Goal: Transaction & Acquisition: Download file/media

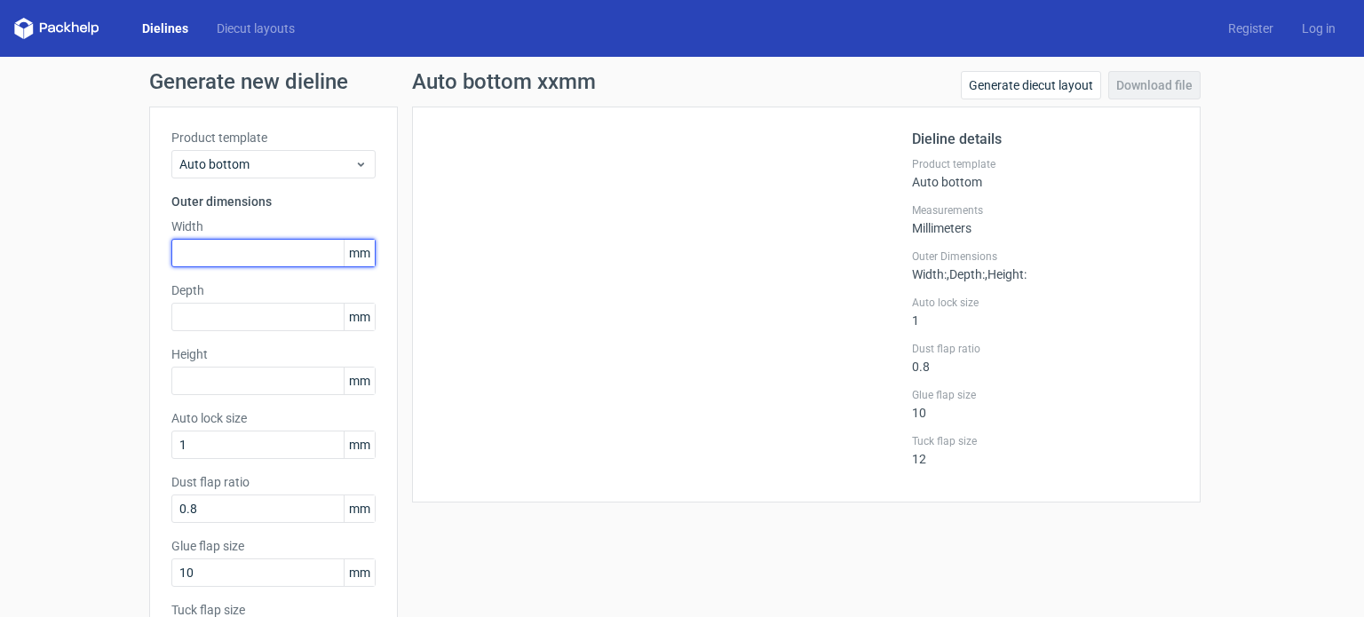
click at [274, 250] on input "text" at bounding box center [273, 253] width 204 height 28
type input "438"
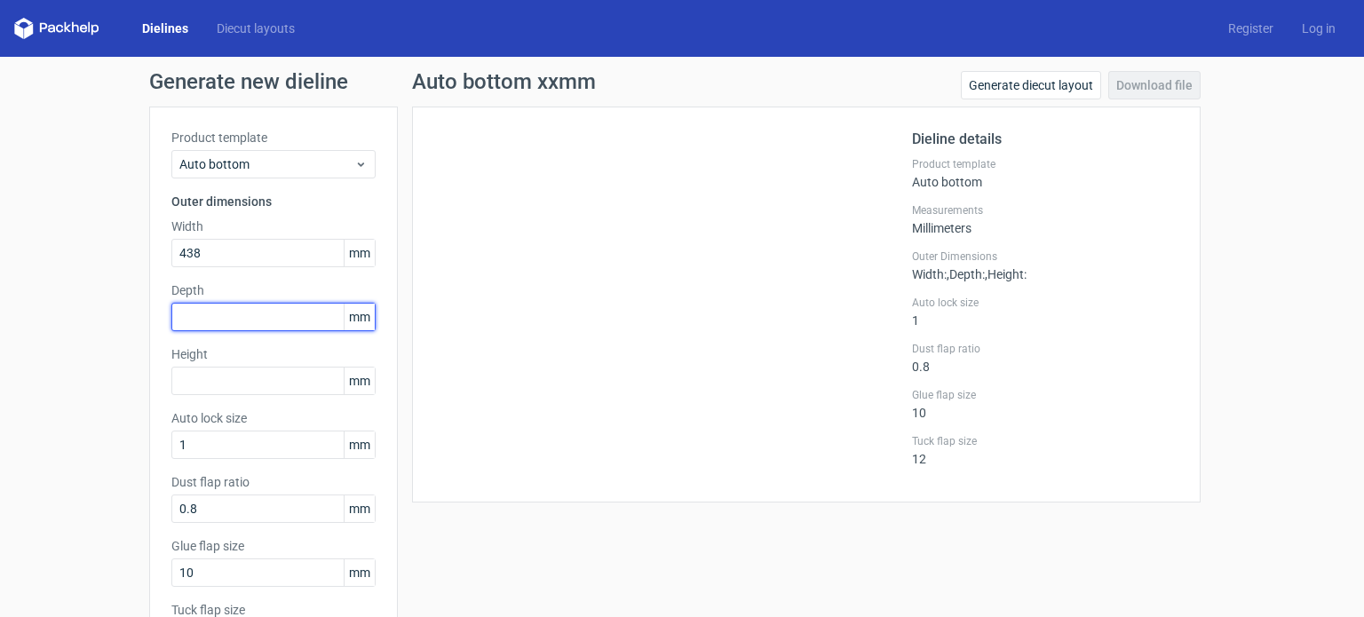
click at [291, 313] on input "text" at bounding box center [273, 317] width 204 height 28
type input "171"
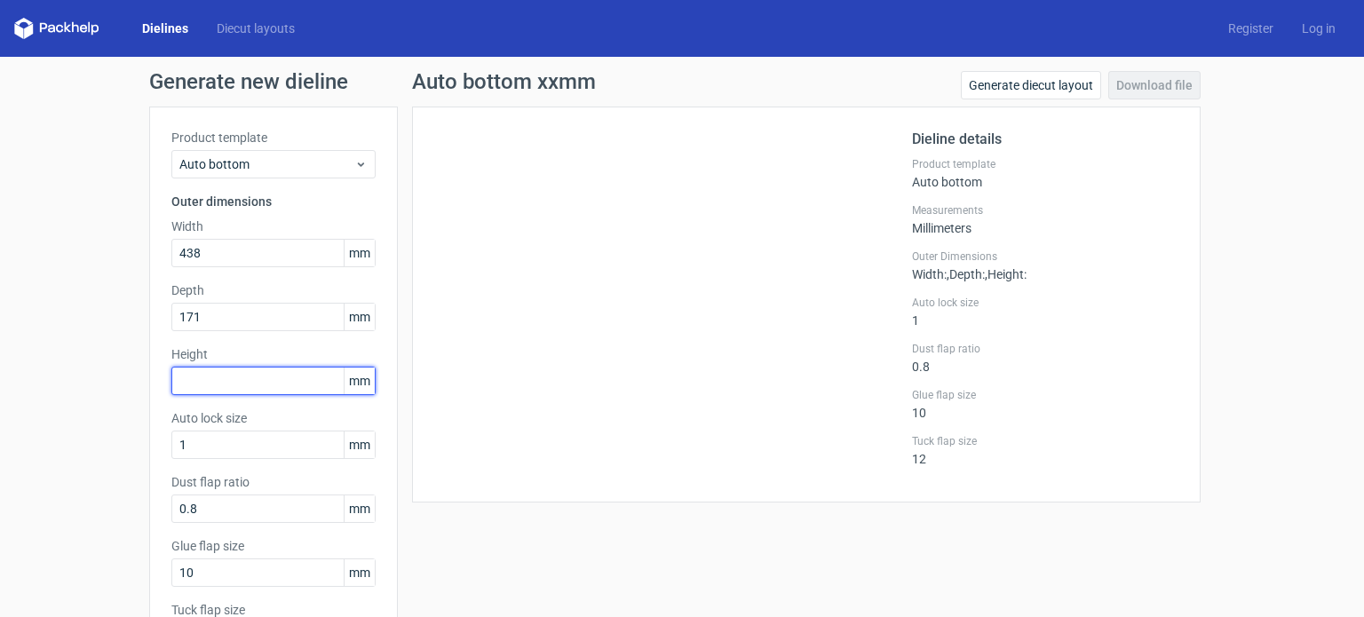
click at [226, 377] on input "text" at bounding box center [273, 381] width 204 height 28
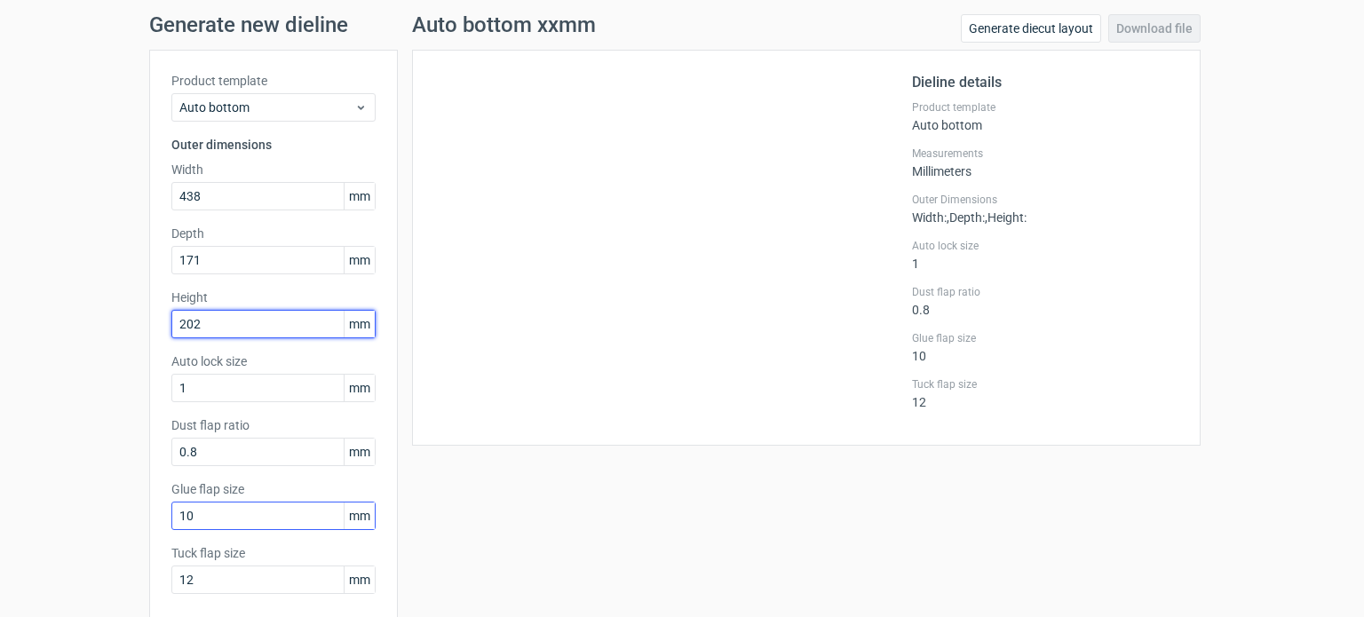
scroll to position [141, 0]
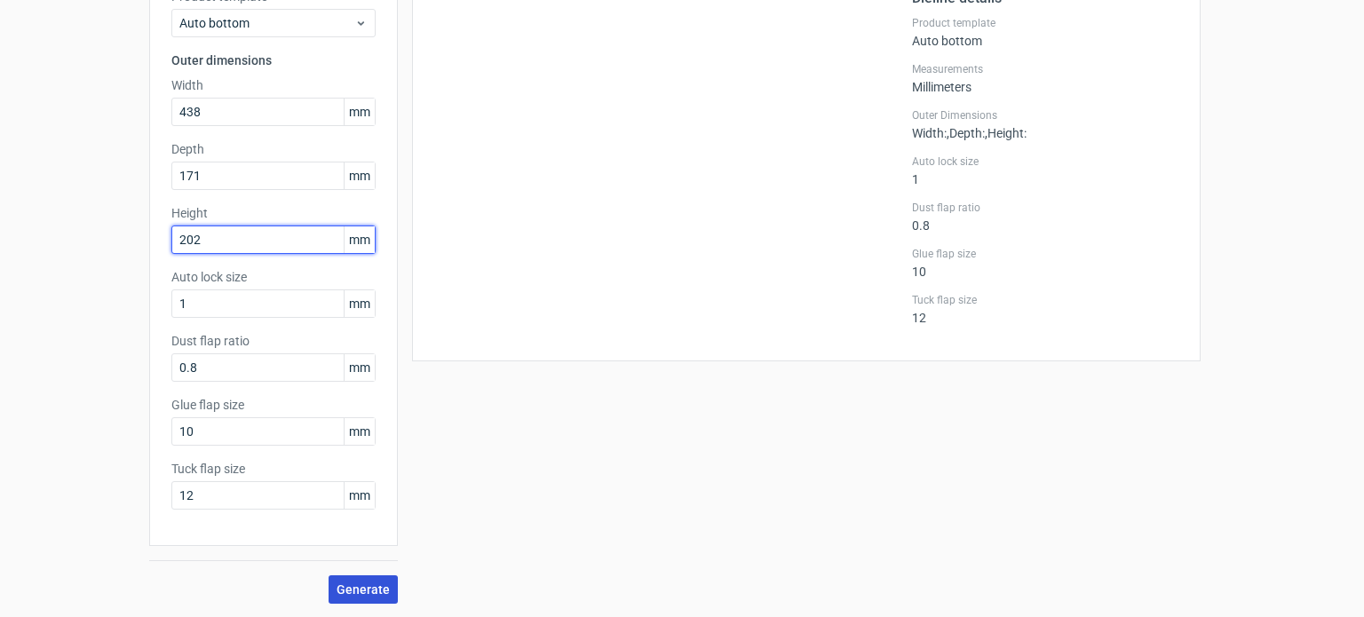
type input "202"
click at [353, 588] on span "Generate" at bounding box center [363, 589] width 53 height 12
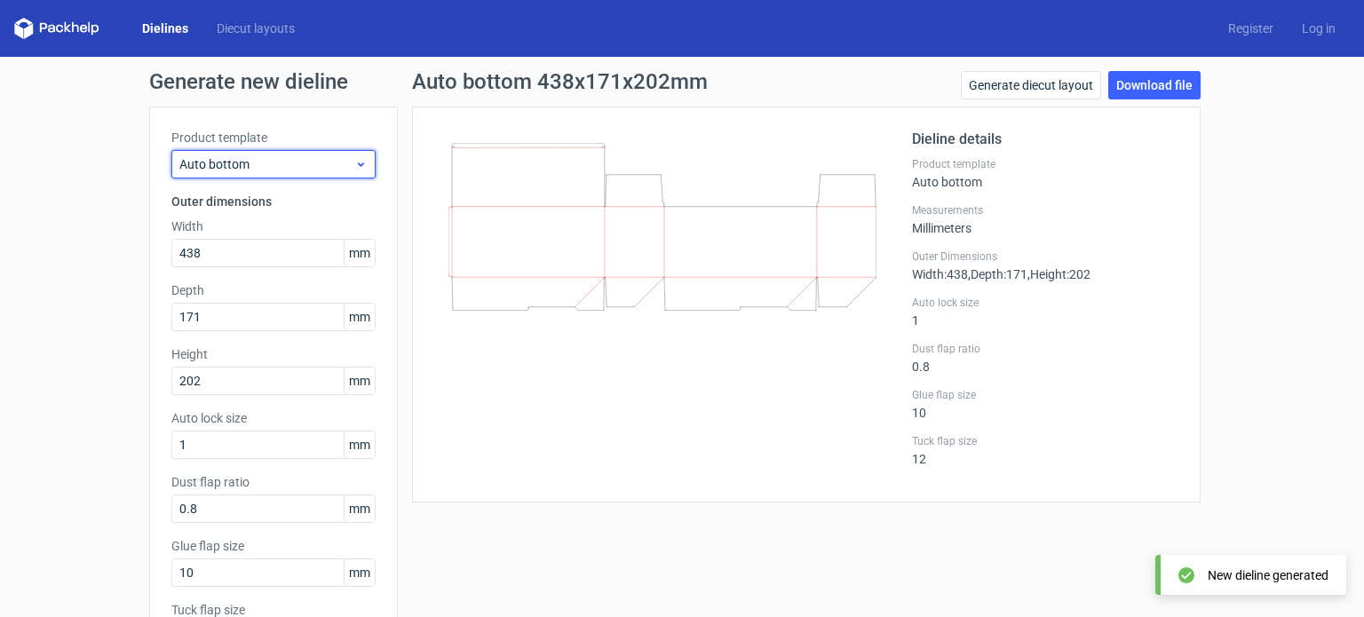
click at [244, 171] on span "Auto bottom" at bounding box center [266, 164] width 175 height 18
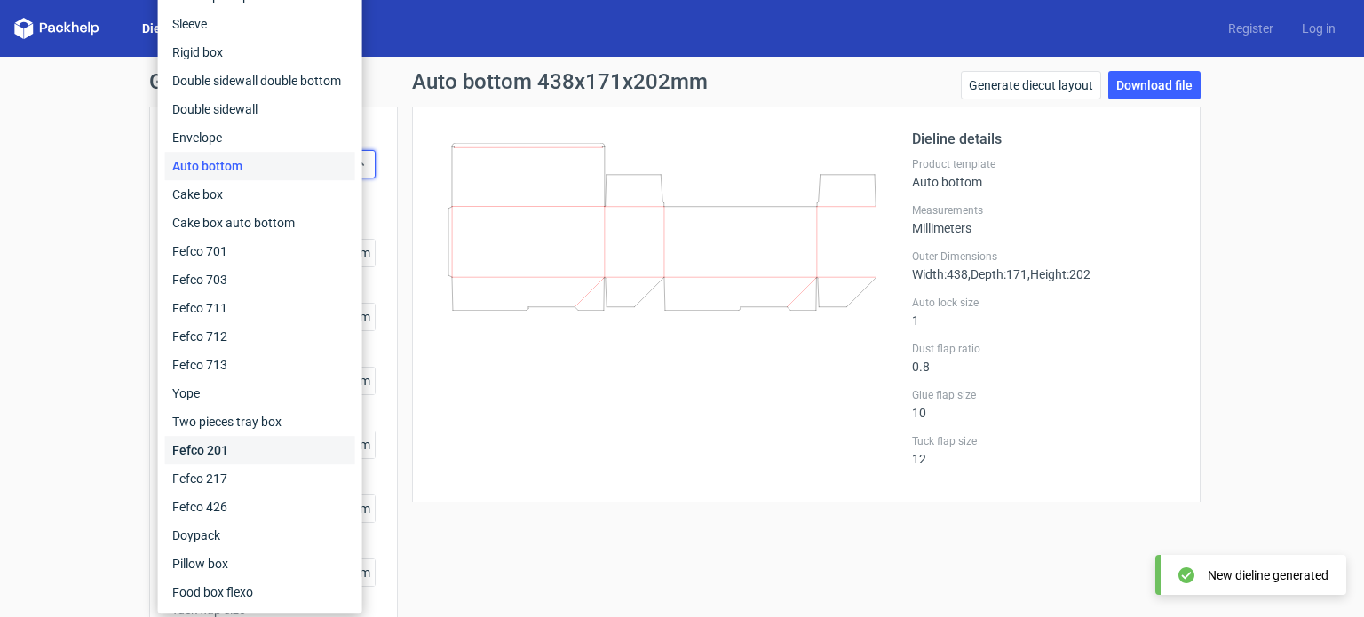
click at [266, 456] on div "Fefco 201" at bounding box center [260, 450] width 190 height 28
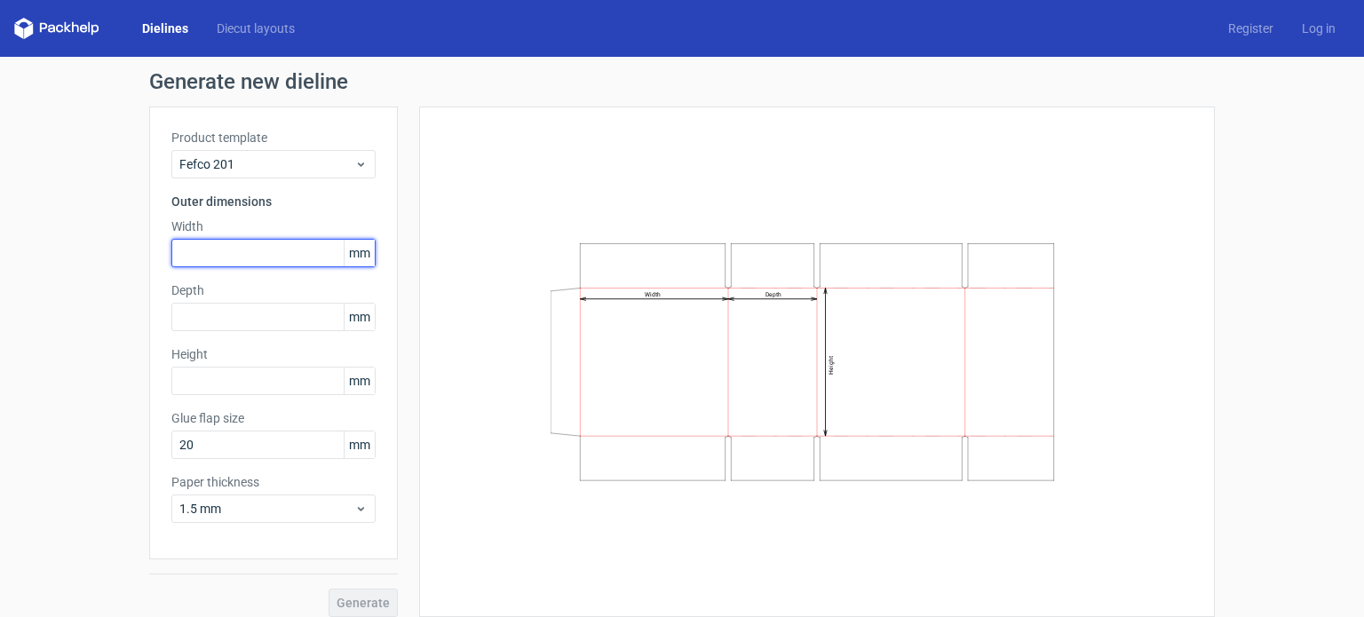
click at [218, 250] on input "text" at bounding box center [273, 253] width 204 height 28
type input "438"
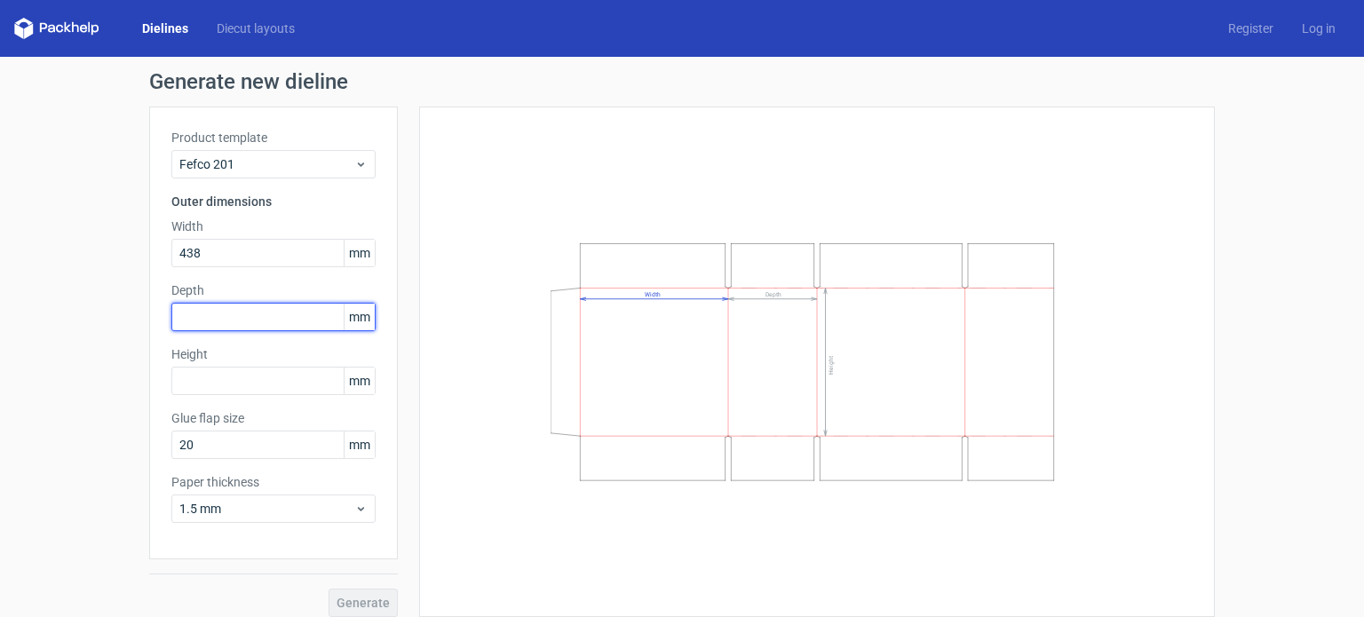
click at [258, 321] on input "text" at bounding box center [273, 317] width 204 height 28
type input "171"
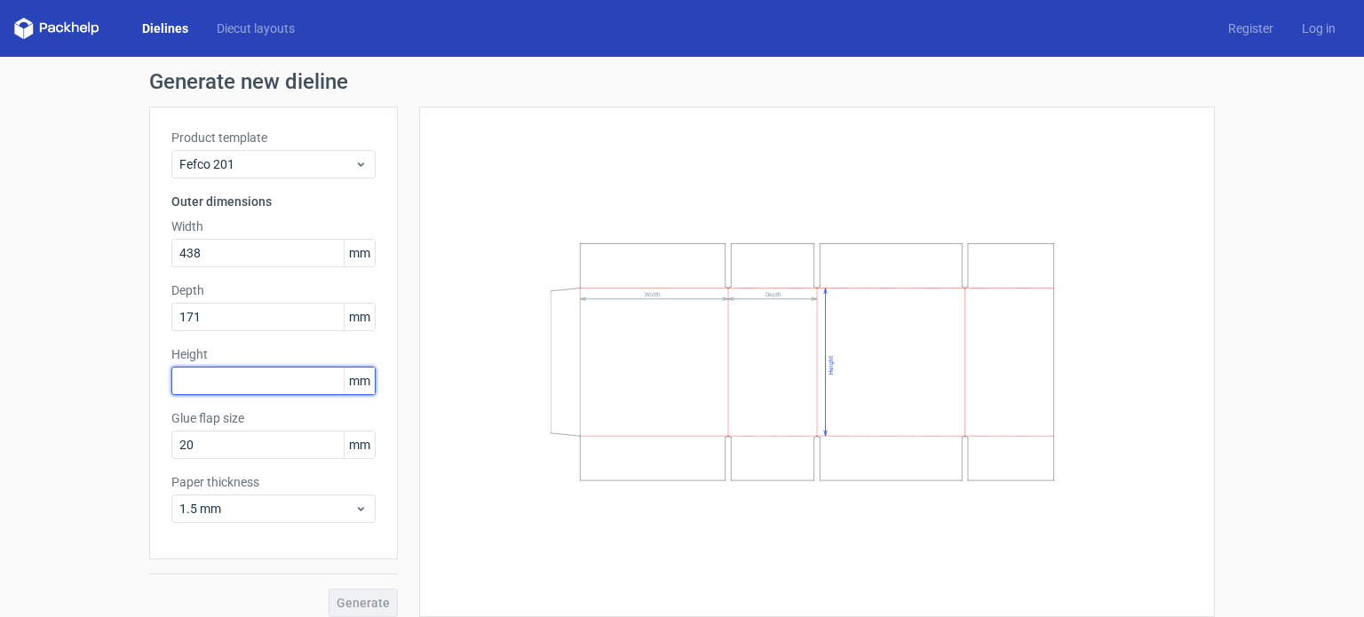
click at [224, 375] on input "text" at bounding box center [273, 381] width 204 height 28
type input "202"
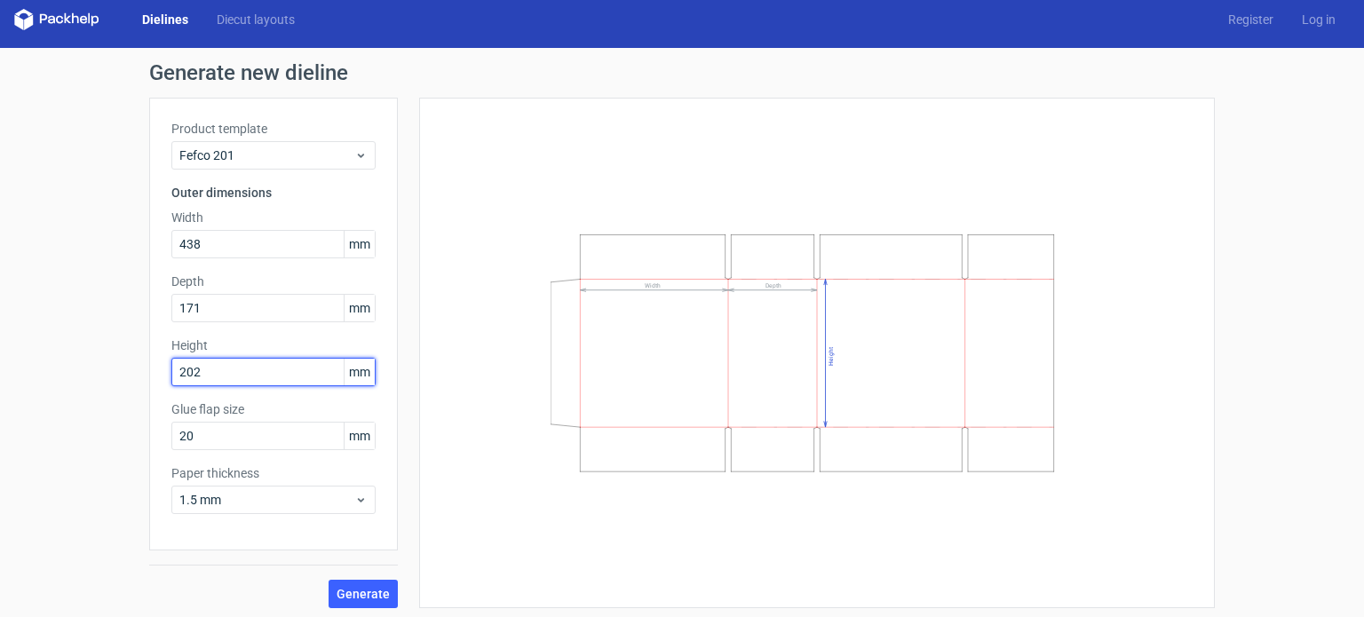
scroll to position [13, 0]
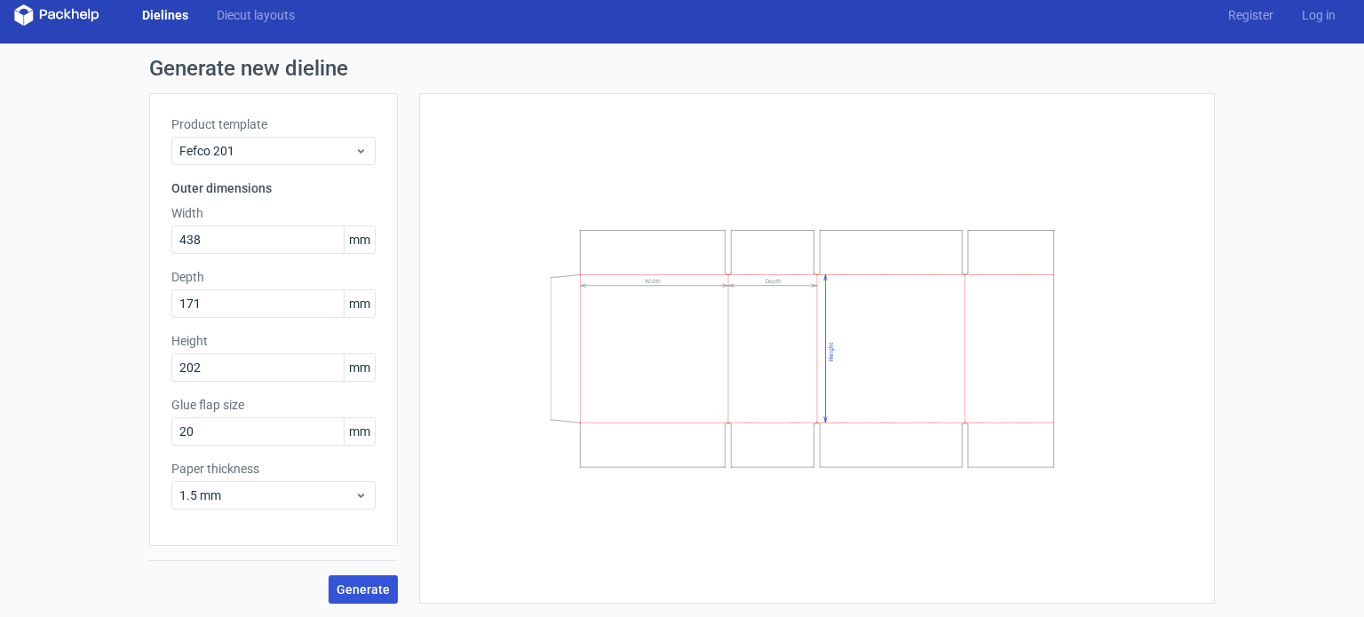
click at [357, 587] on span "Generate" at bounding box center [363, 589] width 53 height 12
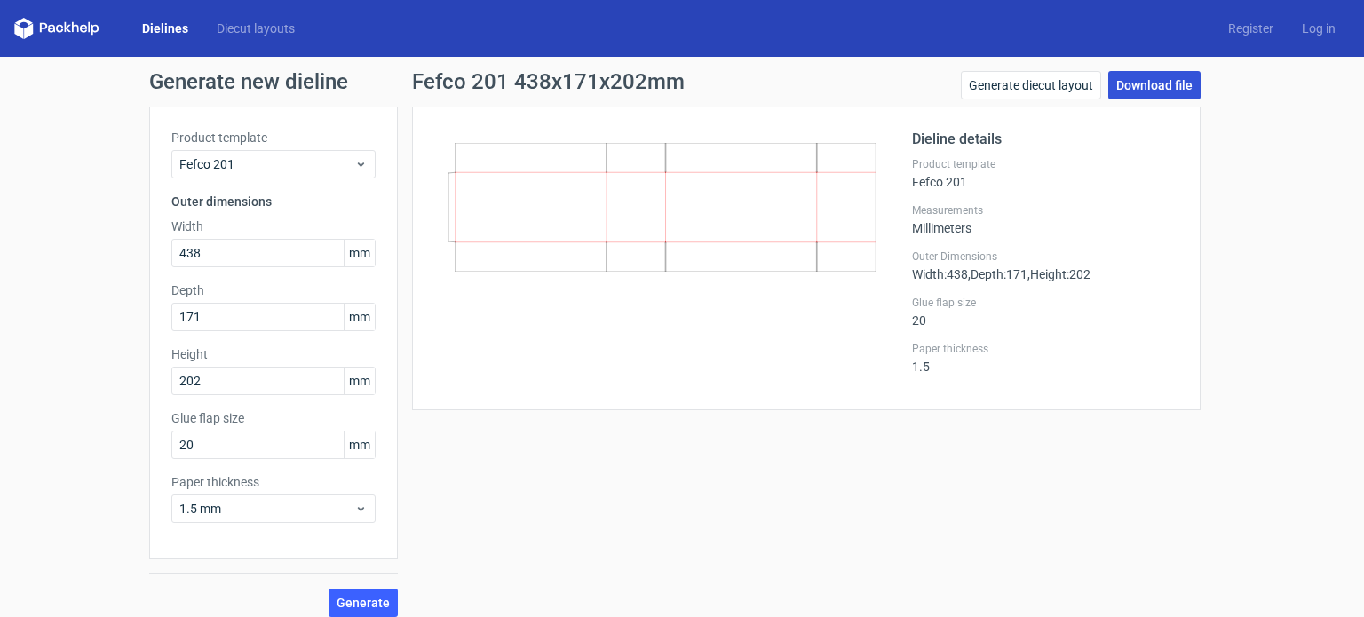
click at [1133, 88] on link "Download file" at bounding box center [1154, 85] width 92 height 28
